Goal: Transaction & Acquisition: Purchase product/service

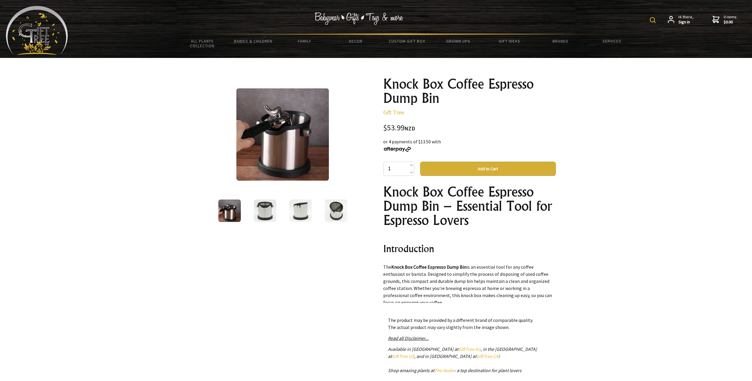
click at [654, 21] on img at bounding box center [653, 20] width 6 height 6
type input "knock box"
click at [604, 20] on img at bounding box center [605, 20] width 6 height 6
click at [655, 22] on img at bounding box center [653, 20] width 6 height 6
click at [653, 20] on input "knock box" at bounding box center [634, 19] width 48 height 10
